Goal: Information Seeking & Learning: Learn about a topic

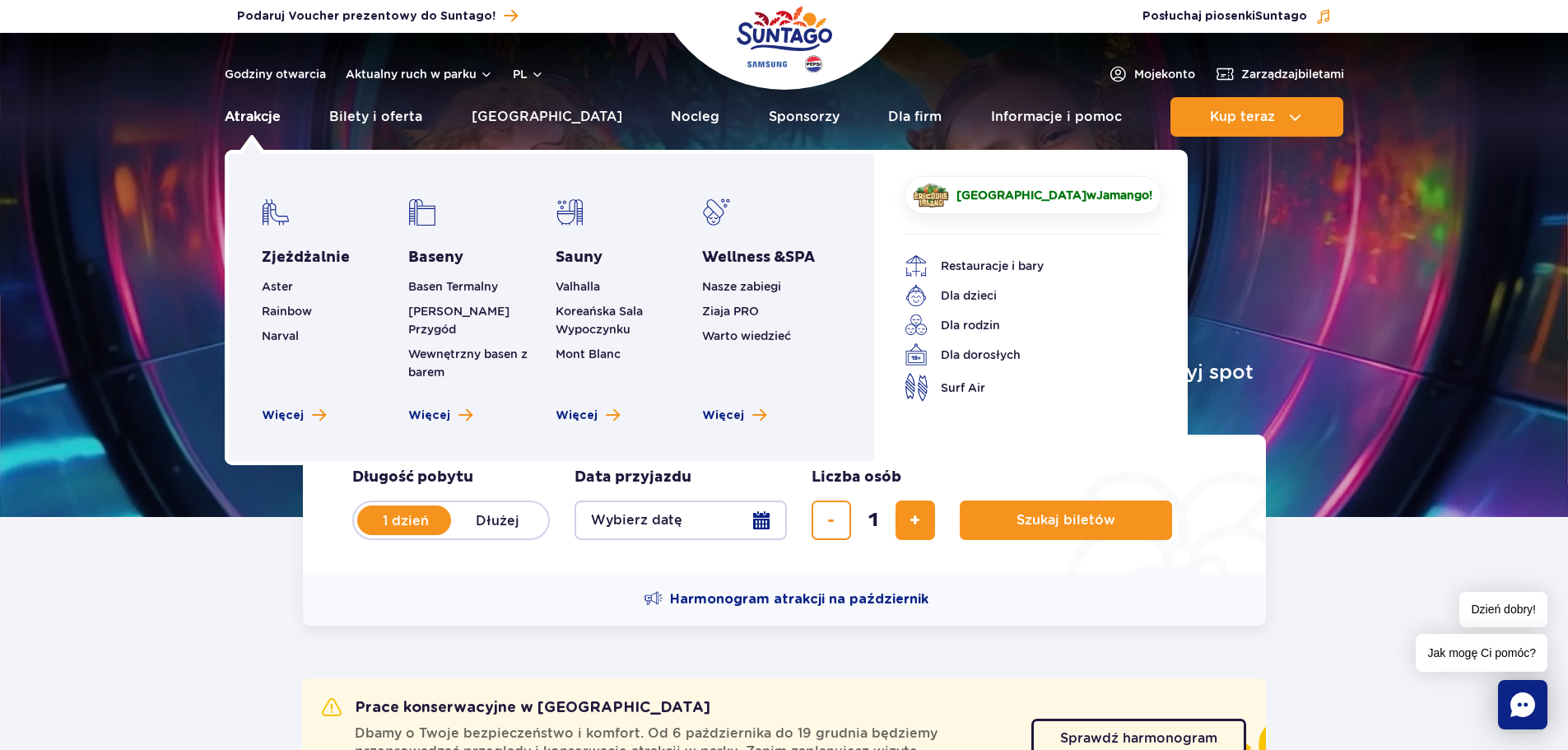
click at [254, 107] on link "Atrakcje" at bounding box center [252, 117] width 56 height 40
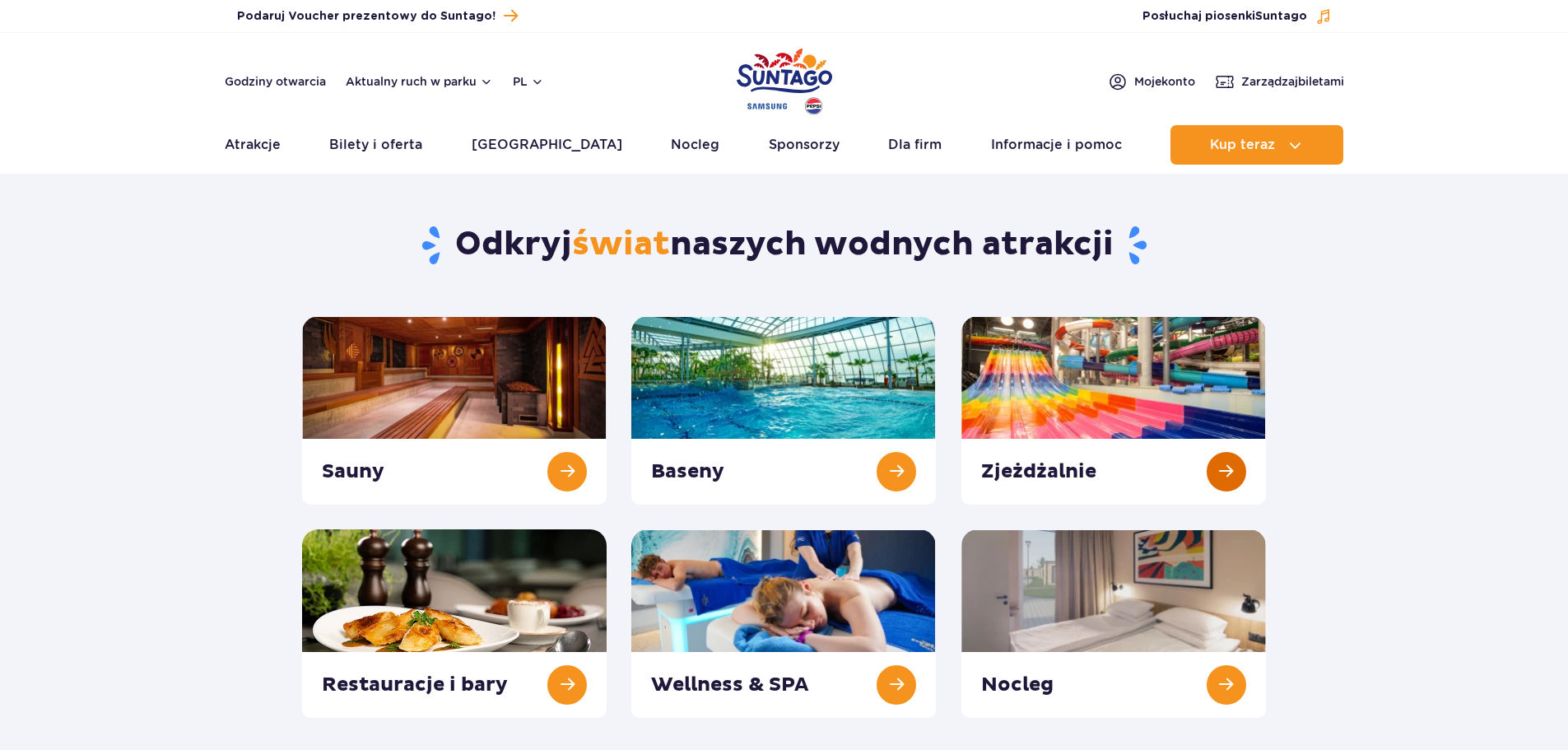
click at [1227, 490] on link at bounding box center [1114, 410] width 305 height 188
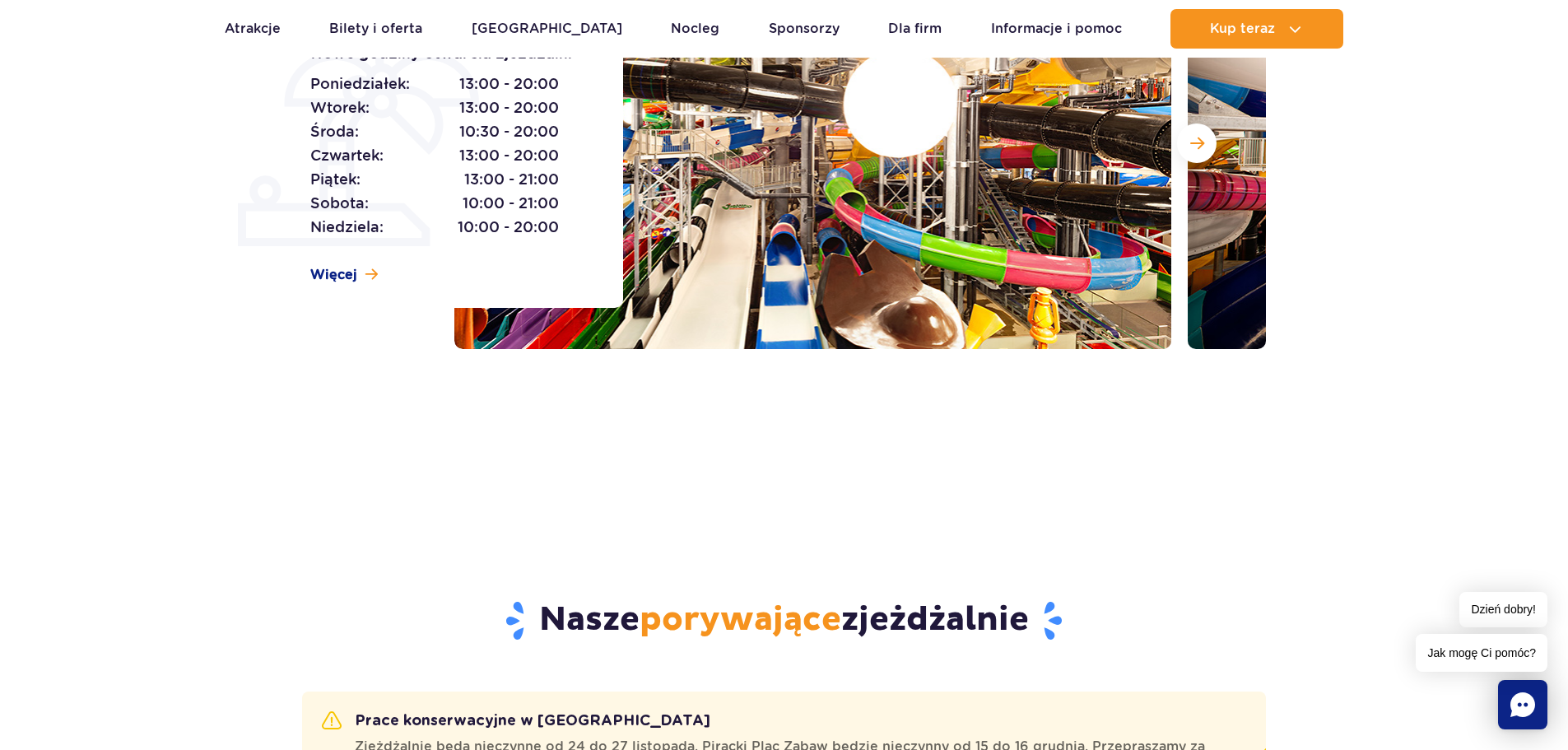
scroll to position [165, 0]
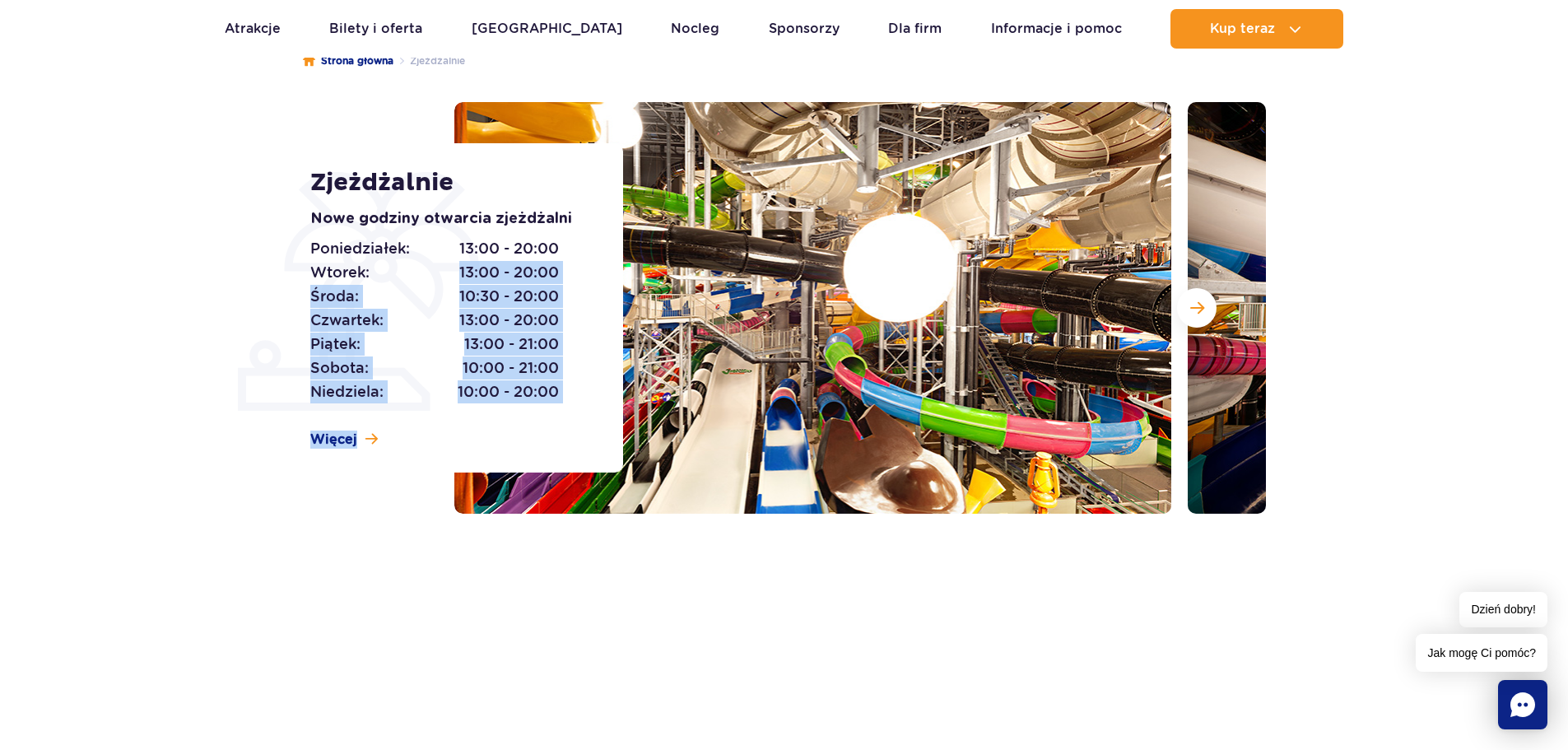
drag, startPoint x: 554, startPoint y: 280, endPoint x: 809, endPoint y: 286, distance: 255.1
click at [809, 286] on div "Zjeżdżalnie Nowe godziny otwarcia zjeżdżalni [DATE]: 13:00 - 20:00 [DATE]: 13:0…" at bounding box center [784, 308] width 989 height 411
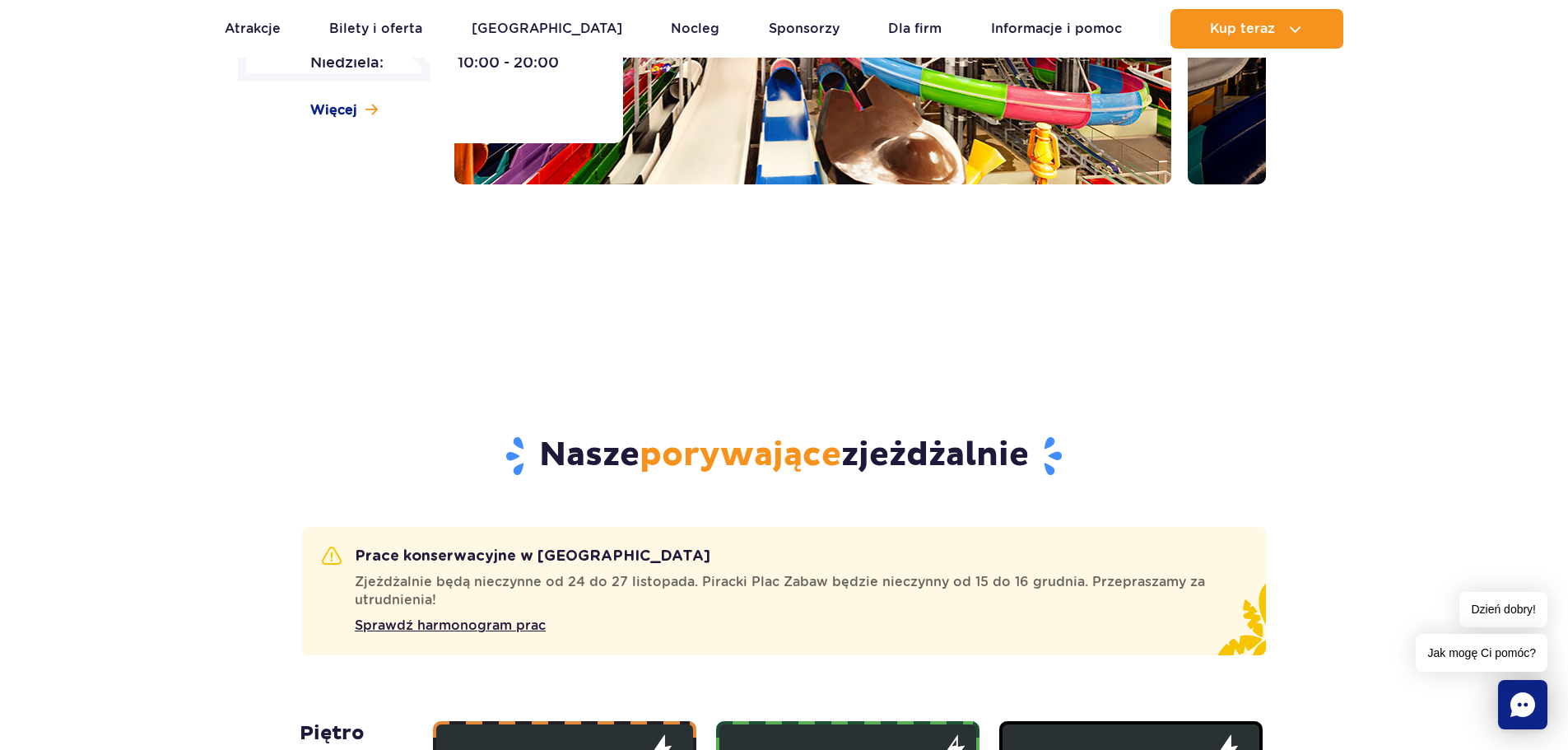
drag, startPoint x: 765, startPoint y: 367, endPoint x: 770, endPoint y: 397, distance: 30.4
click at [770, 397] on div "Nasze porywające zjeżdżalnie" at bounding box center [784, 432] width 989 height 191
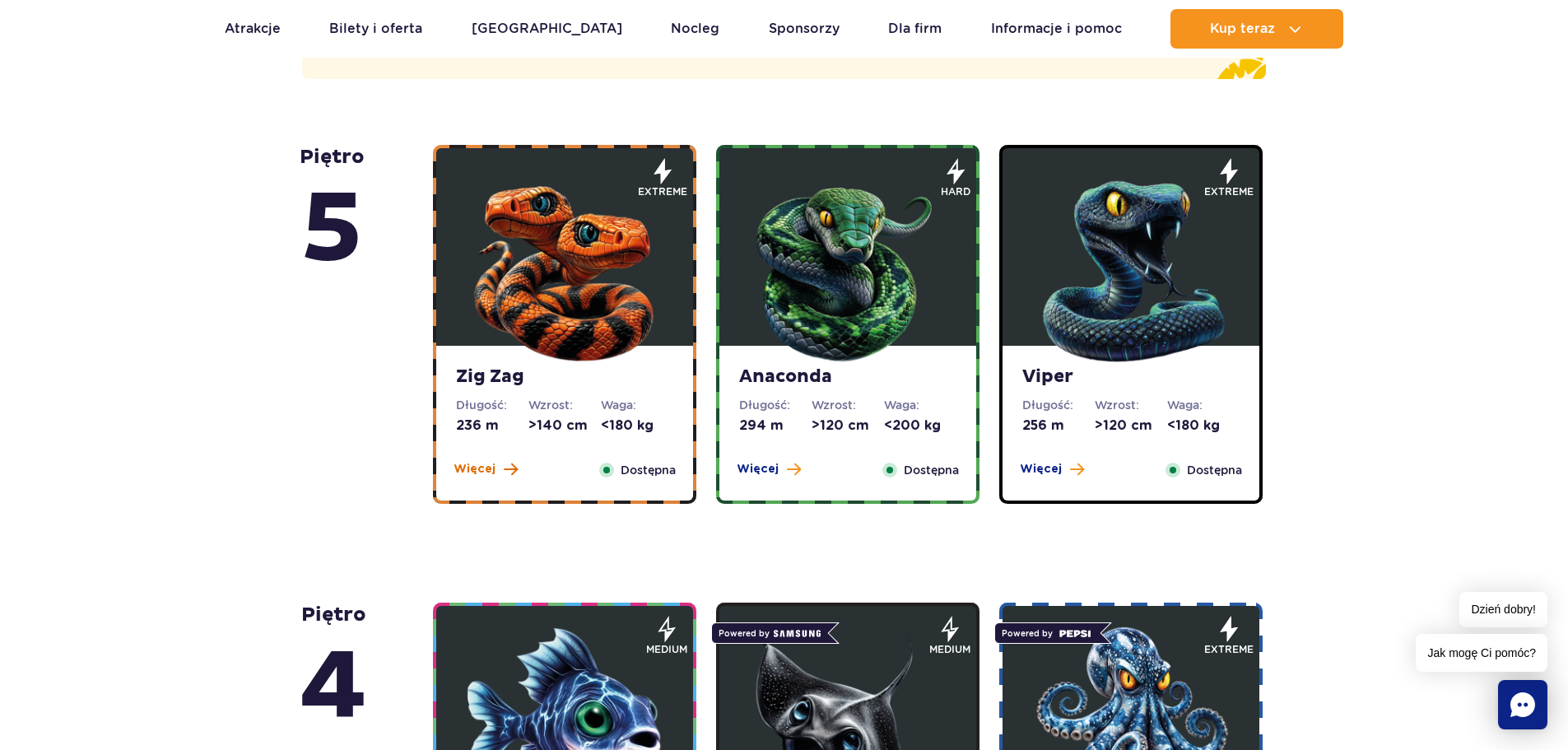
click at [509, 467] on span at bounding box center [511, 470] width 14 height 15
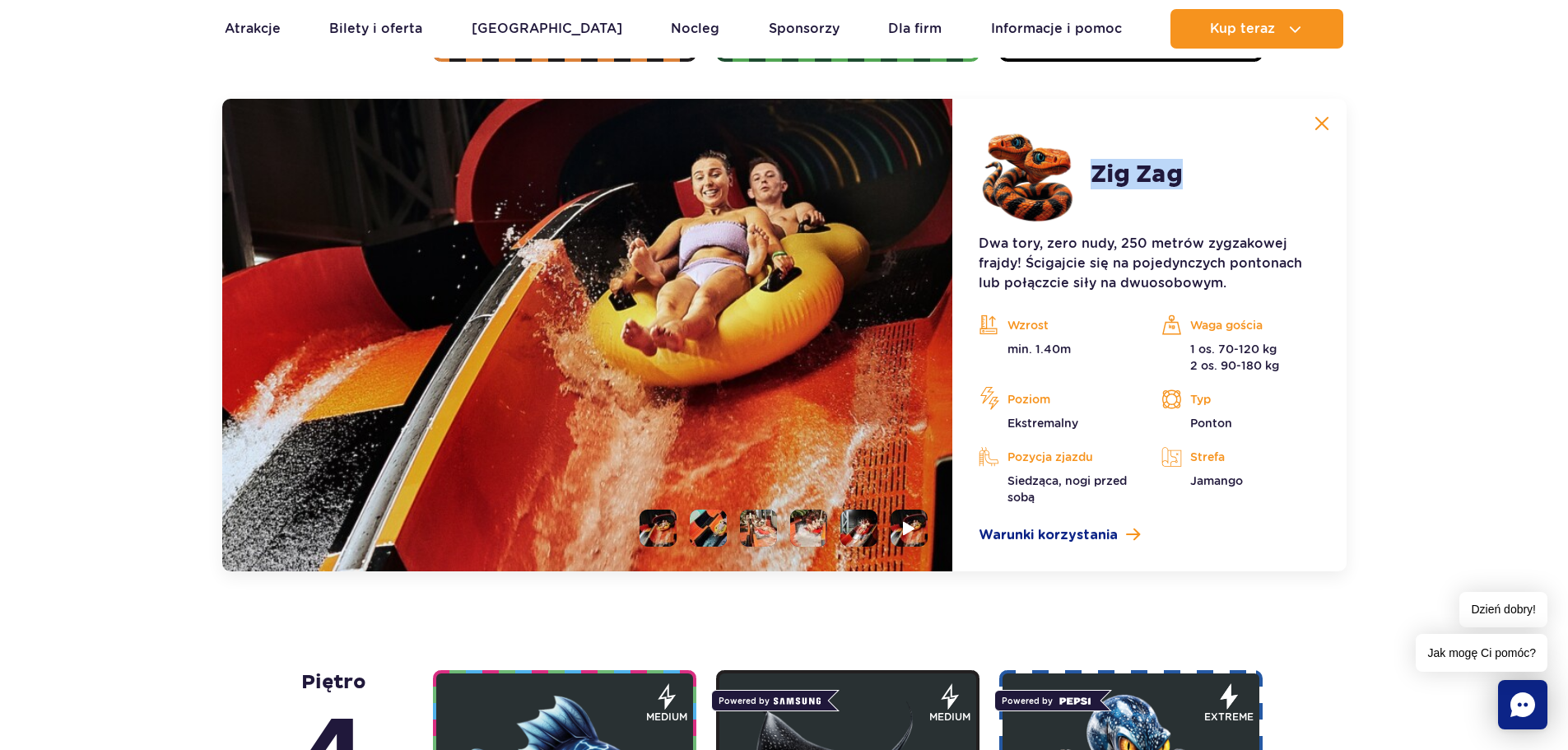
drag, startPoint x: 1099, startPoint y: 186, endPoint x: 1228, endPoint y: 178, distance: 129.2
click at [1228, 178] on article "Zig Zag Dwa tory, zero nudy, 250 metrów zygzakowej frajdy! Ścigajcie się na poj…" at bounding box center [1148, 334] width 393 height 473
copy h2 "Zig Zag"
